Goal: Navigation & Orientation: Find specific page/section

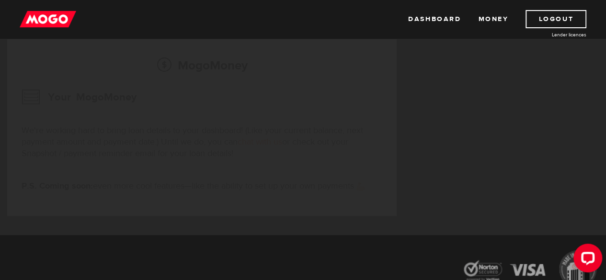
scroll to position [217, 0]
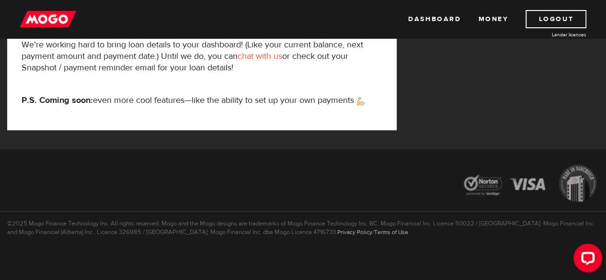
click at [293, 148] on div "MogoMoney Your MogoMoney application Expired Your MogoMoney credit decision has…" at bounding box center [202, 18] width 404 height 261
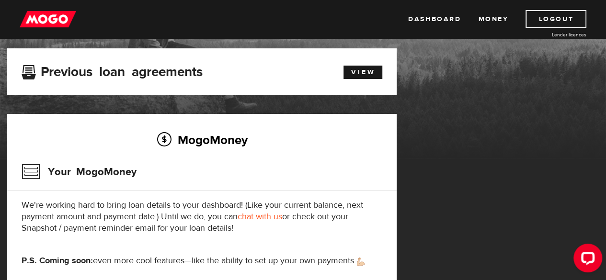
scroll to position [0, 0]
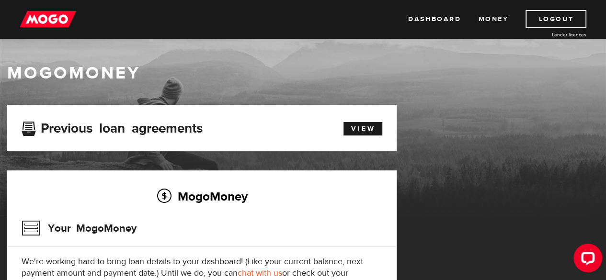
click at [494, 18] on link "Money" at bounding box center [493, 19] width 30 height 18
click at [367, 128] on link "View" at bounding box center [362, 128] width 39 height 13
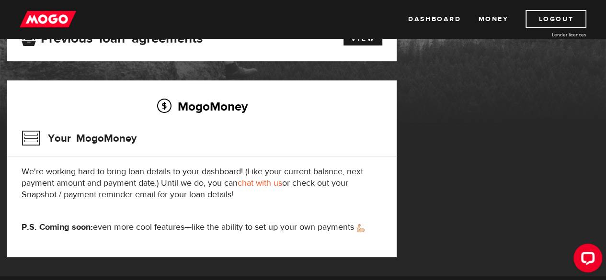
scroll to position [57, 0]
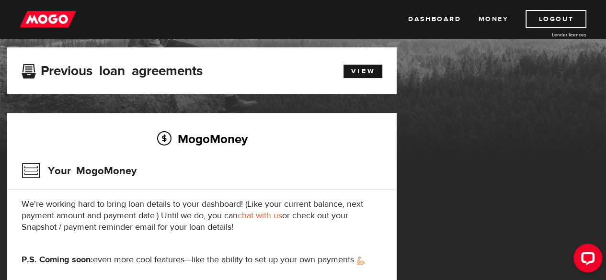
click at [481, 22] on link "Money" at bounding box center [493, 19] width 30 height 18
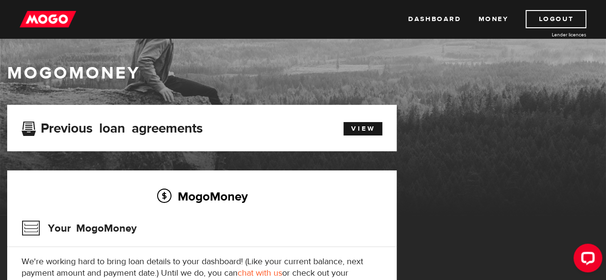
scroll to position [113, 0]
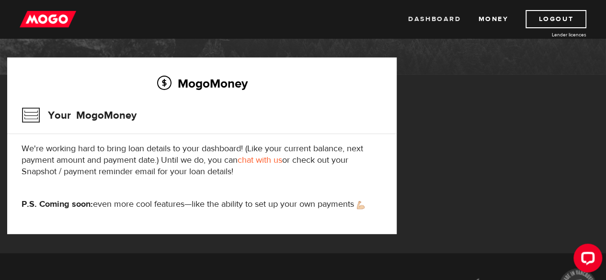
click at [448, 24] on link "Dashboard" at bounding box center [434, 19] width 53 height 18
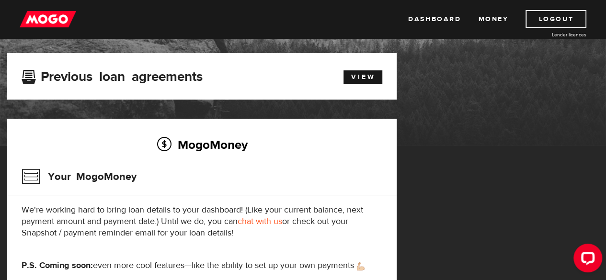
scroll to position [165, 0]
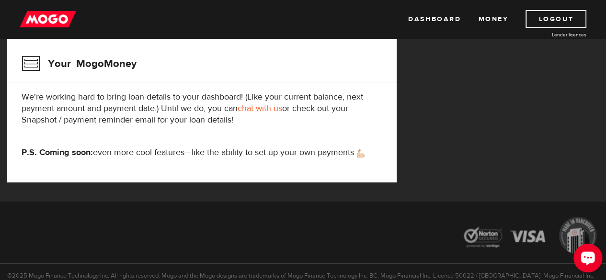
click at [596, 254] on button "Open LiveChat chat widget" at bounding box center [587, 258] width 29 height 29
